Goal: Transaction & Acquisition: Download file/media

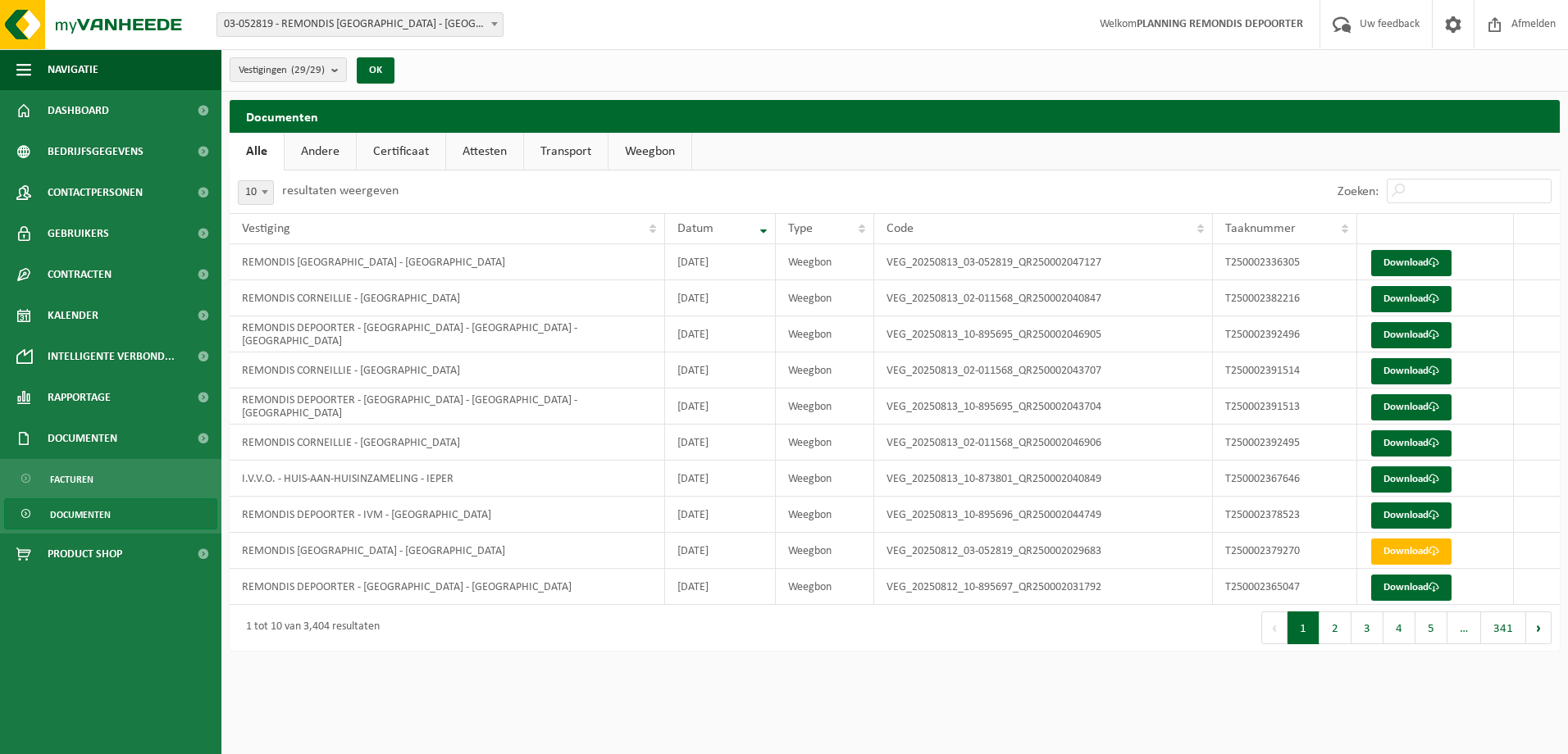
click at [82, 521] on span "Documenten" at bounding box center [80, 515] width 61 height 31
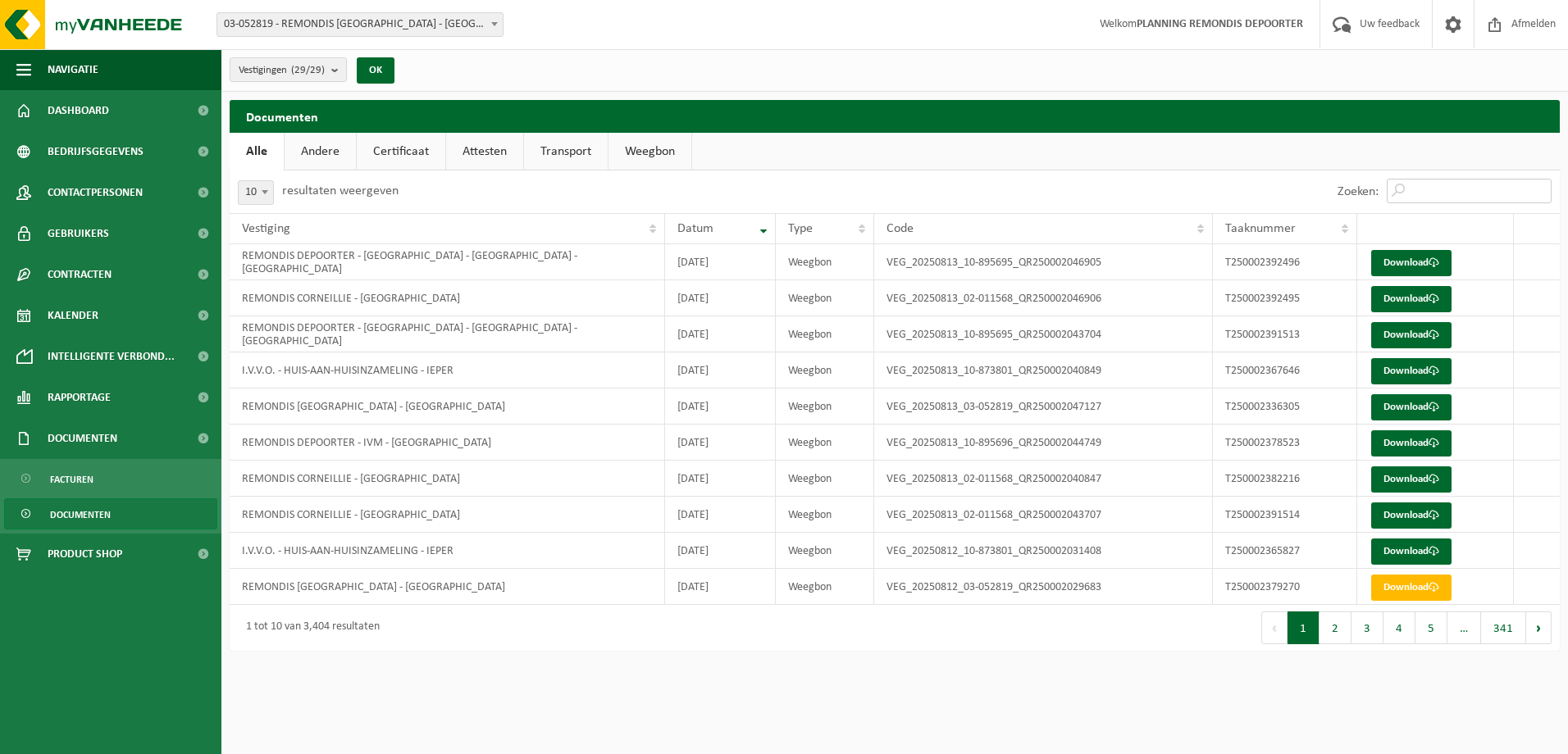
click at [1418, 194] on input "Zoeken:" at bounding box center [1469, 191] width 165 height 25
paste input "T250002391513"
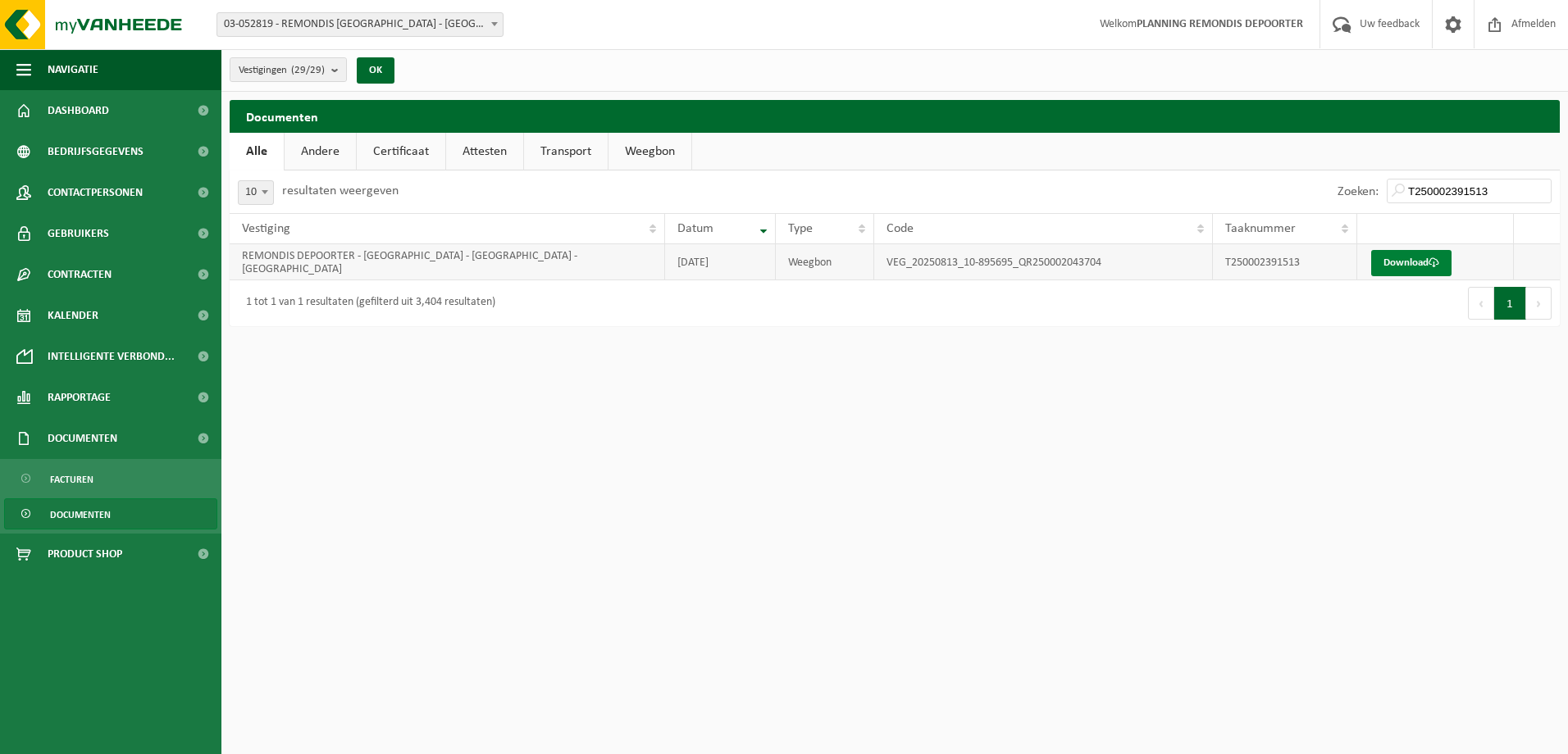
click at [1401, 261] on link "Download" at bounding box center [1411, 263] width 80 height 26
click at [1470, 182] on input "T250002391513" at bounding box center [1469, 191] width 165 height 25
paste input "4"
click at [1402, 258] on link "Download" at bounding box center [1411, 263] width 80 height 26
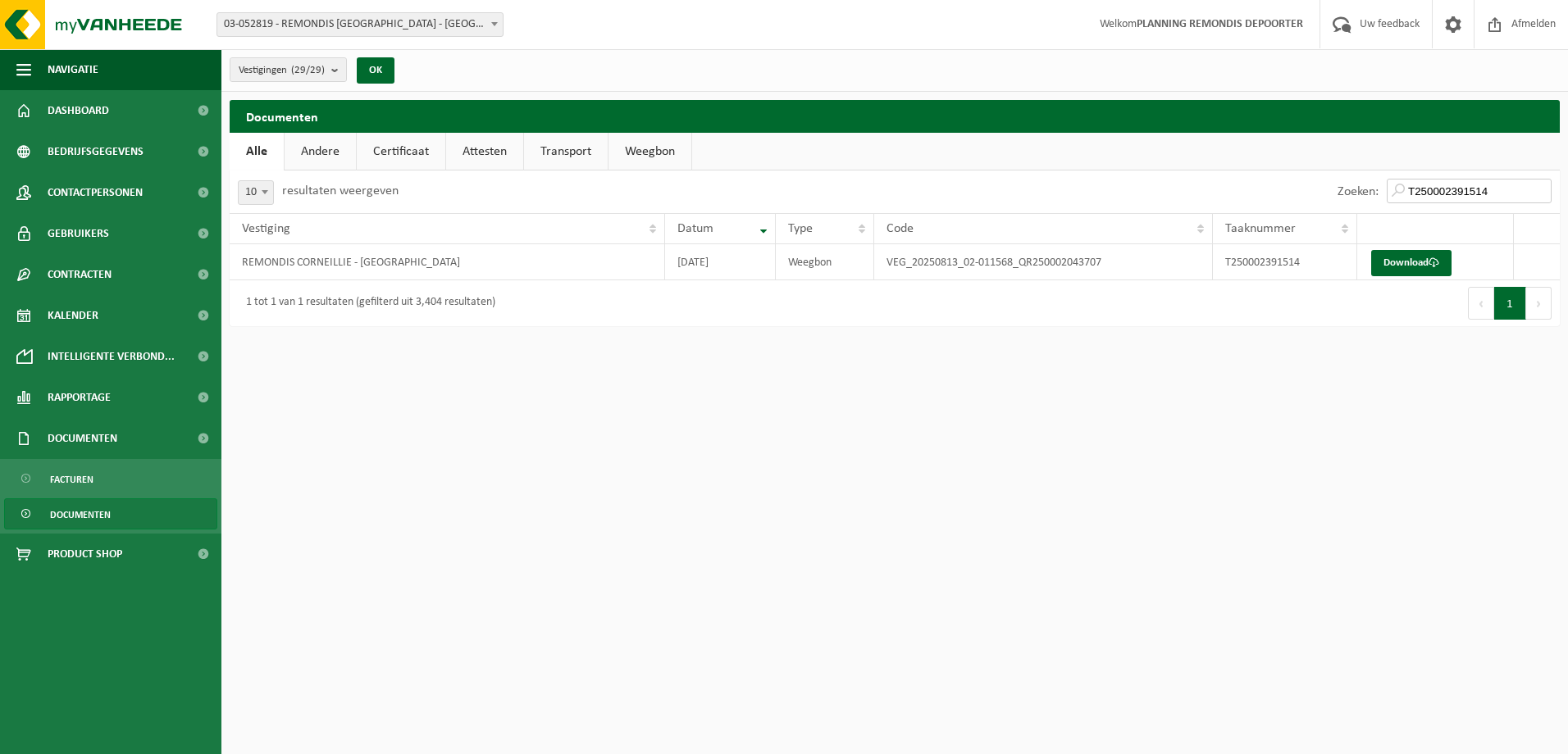
click at [1418, 184] on input "T250002391514" at bounding box center [1469, 191] width 165 height 25
paste input "2495"
click at [1410, 266] on link "Download" at bounding box center [1411, 263] width 80 height 26
click at [1415, 183] on input "T250002392495" at bounding box center [1469, 191] width 165 height 25
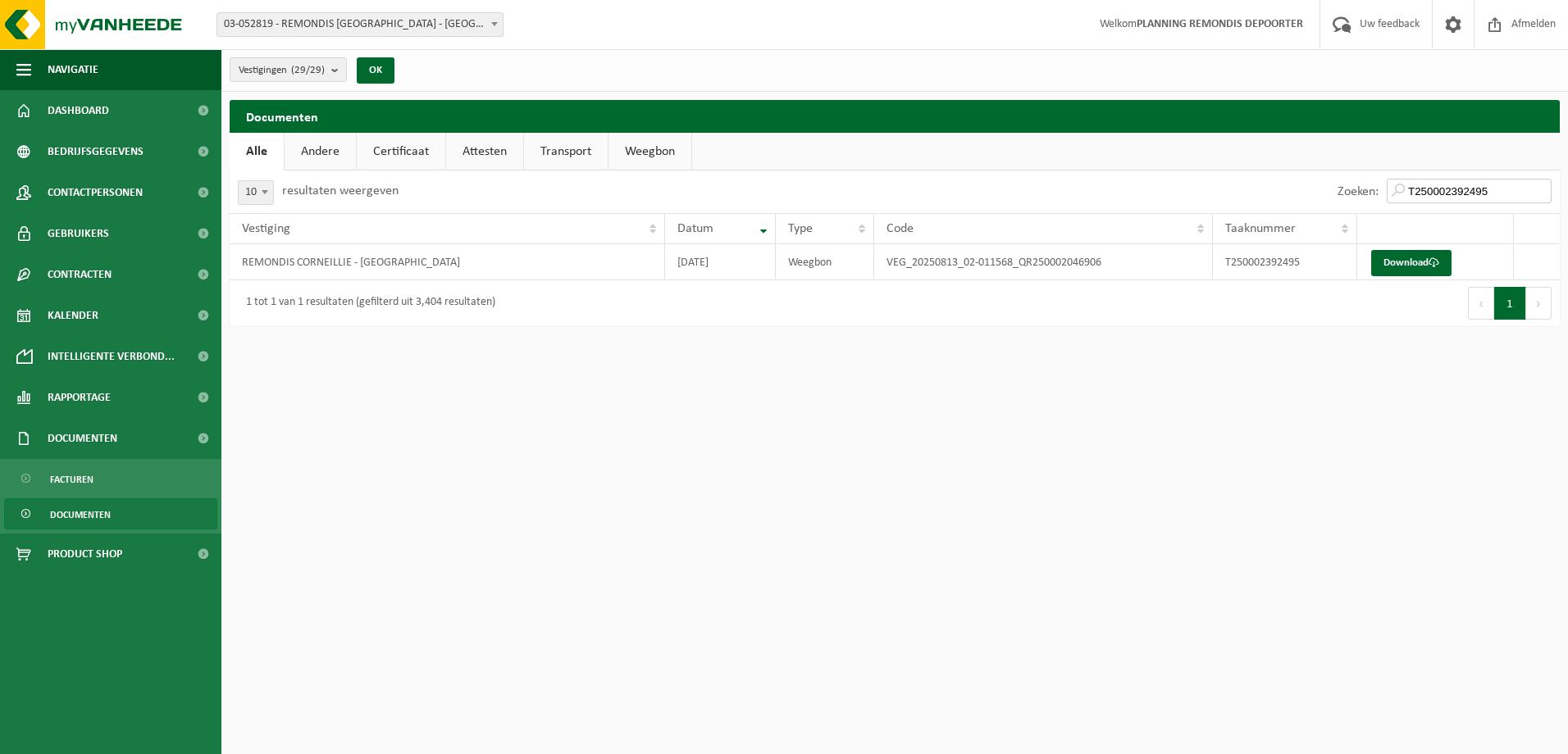
click at [1415, 183] on input "T250002392495" at bounding box center [1469, 191] width 165 height 25
paste input "6"
type input "T250002392496"
click at [1425, 266] on link "Download" at bounding box center [1411, 263] width 80 height 26
